Goal: Task Accomplishment & Management: Use online tool/utility

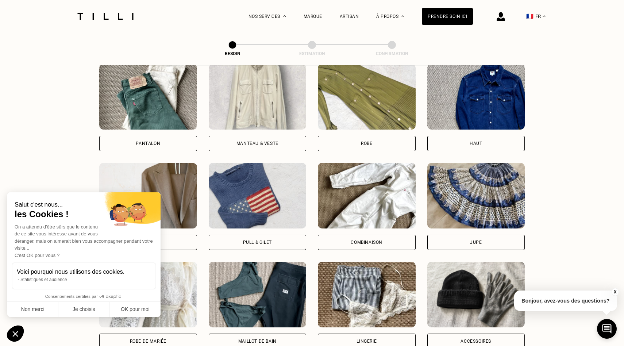
scroll to position [343, 0]
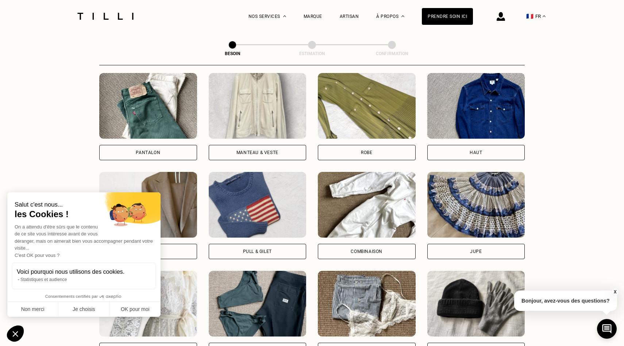
click at [178, 145] on div "Pantalon" at bounding box center [148, 152] width 98 height 15
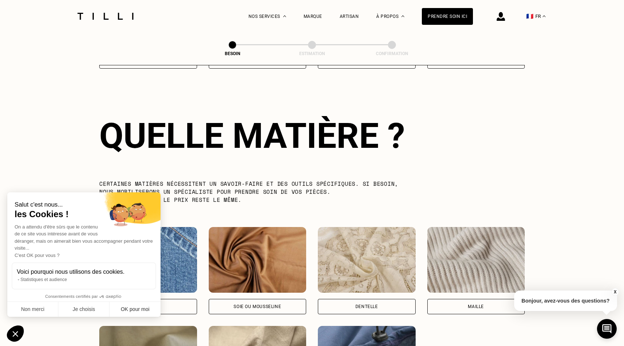
scroll to position [634, 0]
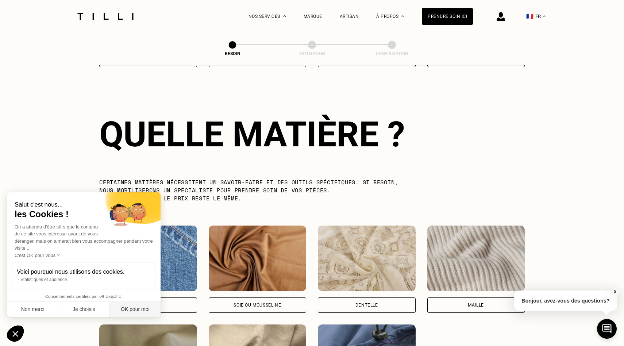
click at [130, 308] on button "OK pour moi" at bounding box center [135, 309] width 51 height 15
checkbox input "true"
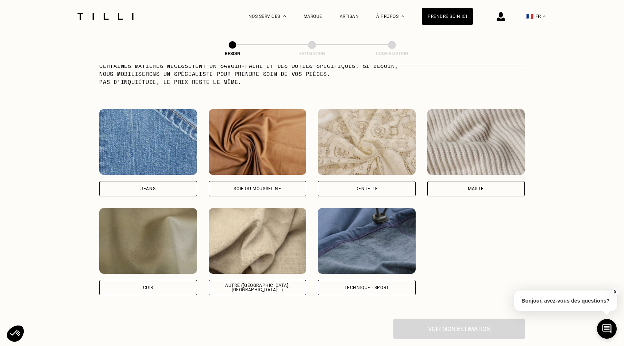
scroll to position [751, 0]
click at [177, 185] on div "Jeans" at bounding box center [148, 188] width 98 height 15
select select "FR"
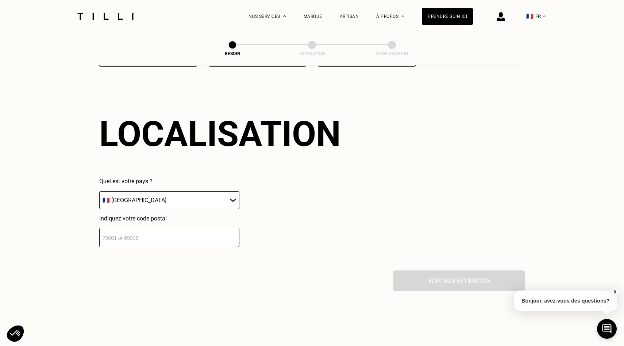
scroll to position [979, 0]
click at [195, 227] on input "number" at bounding box center [169, 236] width 140 height 19
type input "75016"
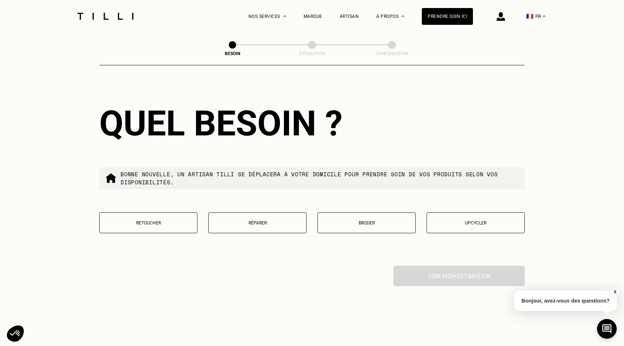
scroll to position [1170, 0]
click at [153, 212] on button "Retoucher" at bounding box center [148, 222] width 98 height 21
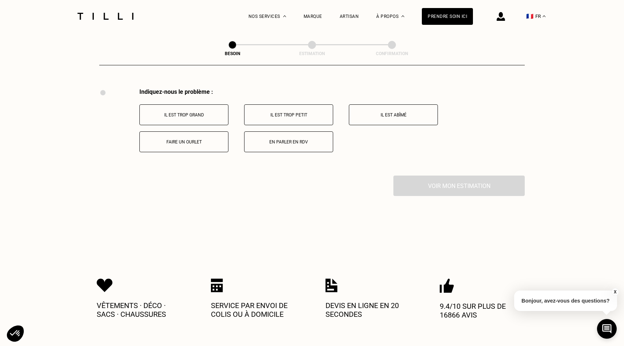
scroll to position [1349, 0]
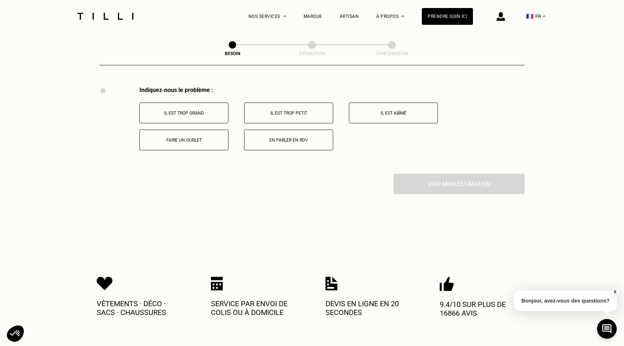
click at [216, 138] on p "Faire un ourlet" at bounding box center [183, 140] width 81 height 5
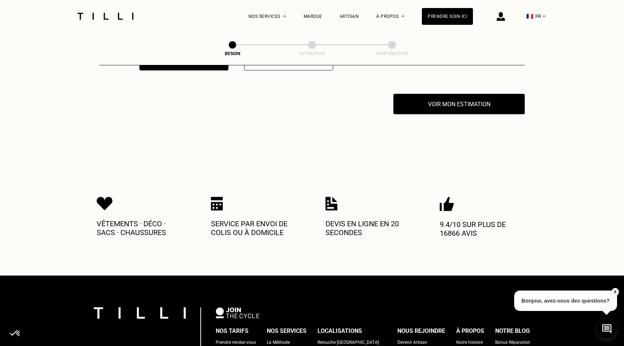
scroll to position [1434, 0]
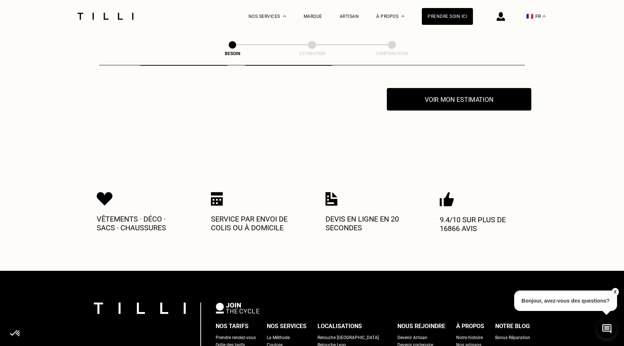
click at [471, 89] on button "Voir mon estimation" at bounding box center [459, 99] width 145 height 23
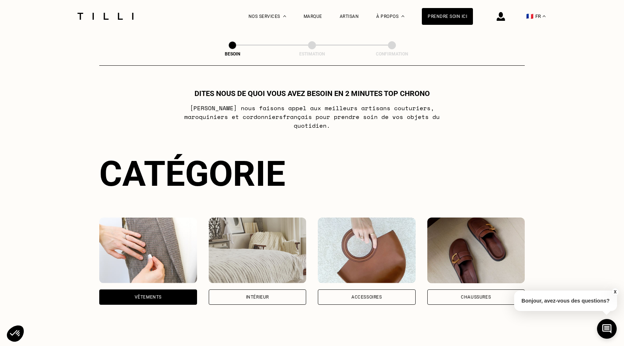
scroll to position [8, 0]
